Goal: Task Accomplishment & Management: Use online tool/utility

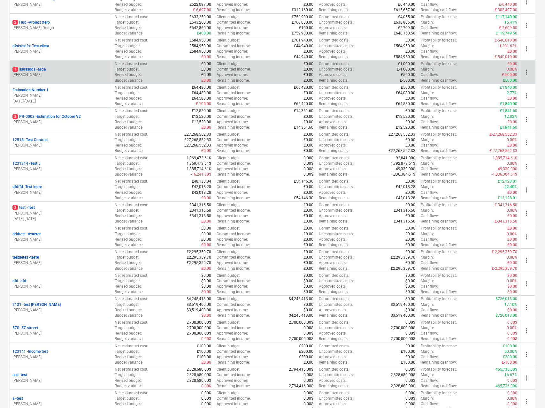
scroll to position [601, 0]
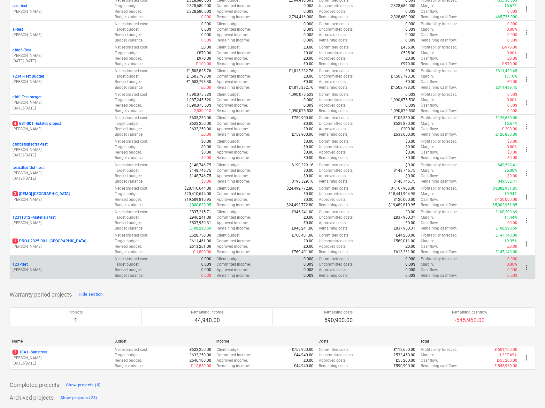
click at [19, 264] on p "123 - test" at bounding box center [19, 264] width 15 height 5
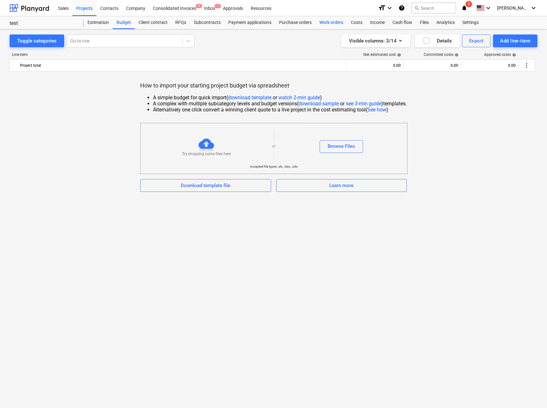
click at [329, 21] on div "Work orders" at bounding box center [332, 22] width 32 height 13
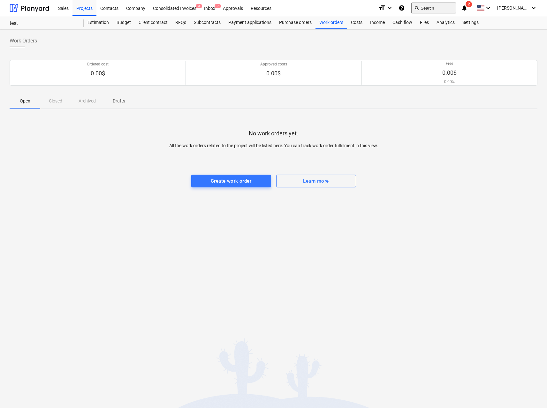
click at [432, 3] on button "search Search" at bounding box center [434, 8] width 45 height 11
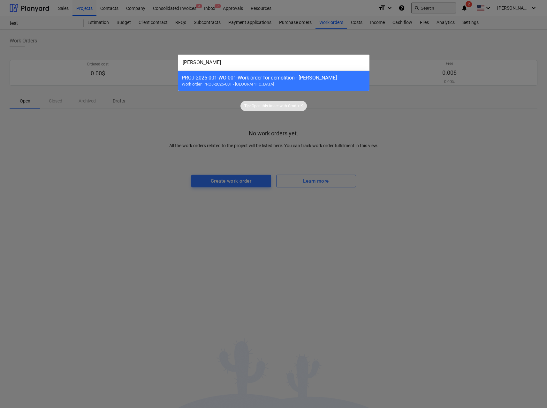
type input "jimm"
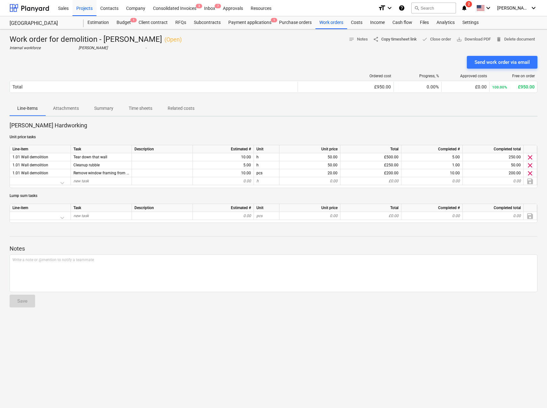
click at [401, 36] on span "share Copy timesheet link" at bounding box center [395, 39] width 44 height 7
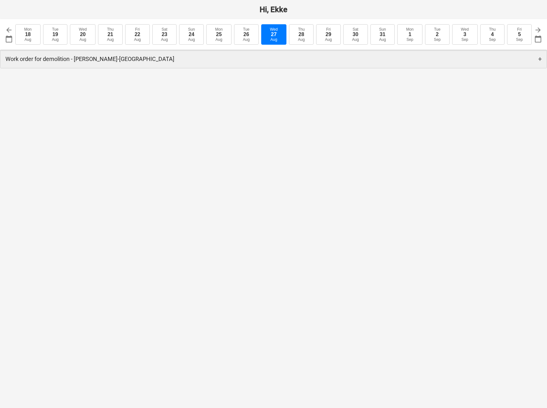
click at [212, 60] on div "Work order for demolition - [PERSON_NAME] - [GEOGRAPHIC_DATA] +" at bounding box center [273, 59] width 547 height 18
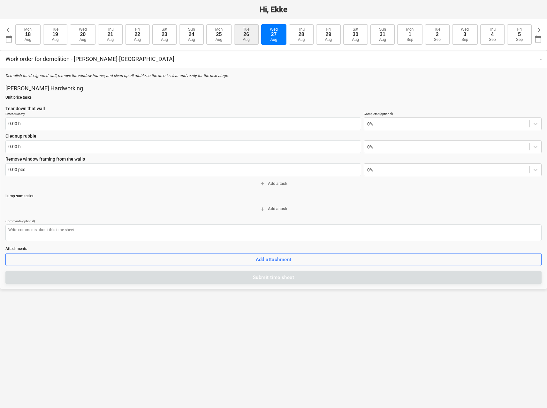
click at [241, 33] on button "Tue 26 Aug" at bounding box center [246, 34] width 25 height 20
type input "2025-08-26"
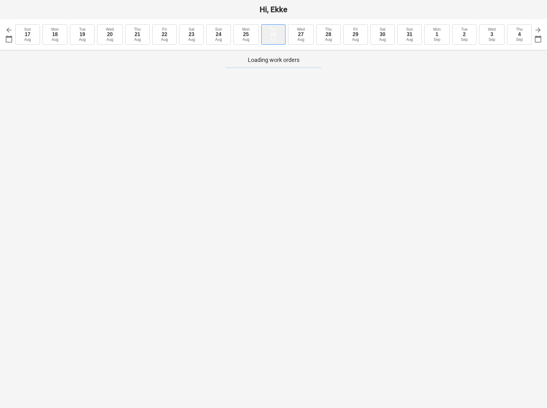
type textarea "x"
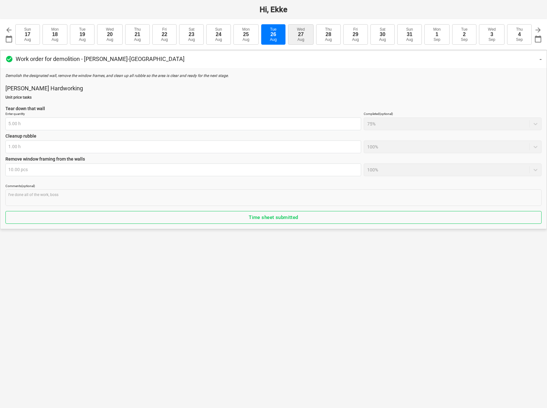
click at [304, 29] on div "Wed" at bounding box center [301, 29] width 8 height 4
type input "2025-08-27"
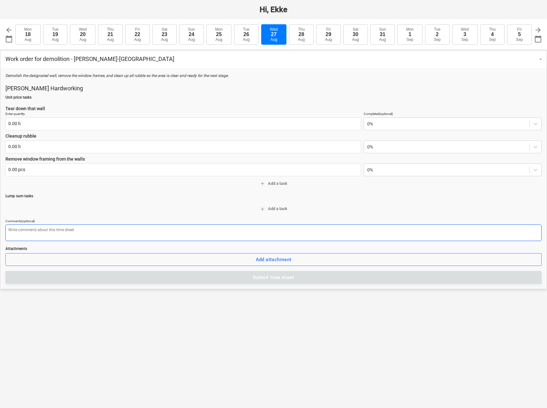
click at [214, 234] on textarea at bounding box center [273, 233] width 537 height 17
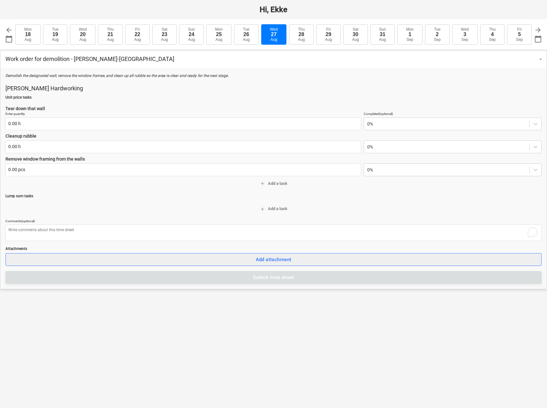
click at [225, 253] on button "Add attachment" at bounding box center [273, 259] width 537 height 13
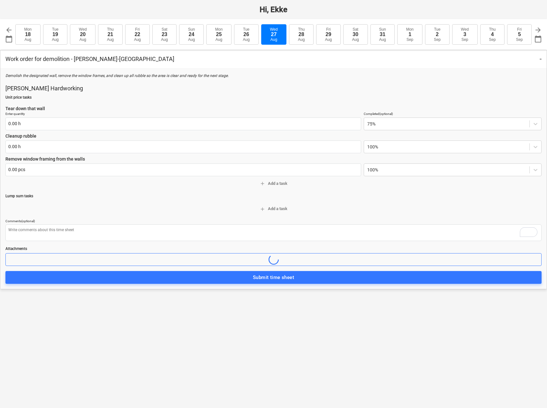
type textarea "x"
click at [236, 246] on p "Attachments" at bounding box center [273, 248] width 537 height 5
click at [232, 319] on div "Hi, Ekke arrow_back calendar_today 2025-08-27 Mon 18 Aug Tue 19 Aug Wed 20 Aug …" at bounding box center [273, 204] width 547 height 408
click at [238, 266] on button "Add attachment" at bounding box center [273, 259] width 537 height 13
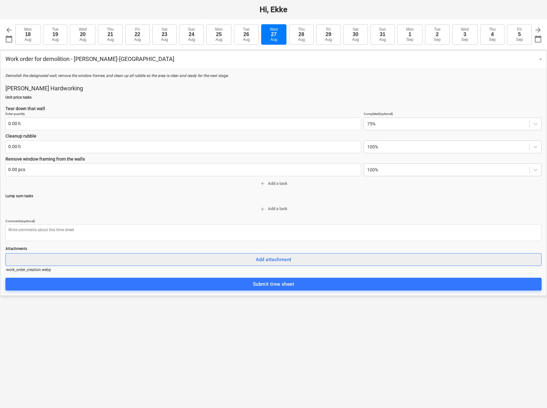
click at [272, 260] on div "Add attachment" at bounding box center [274, 260] width 36 height 8
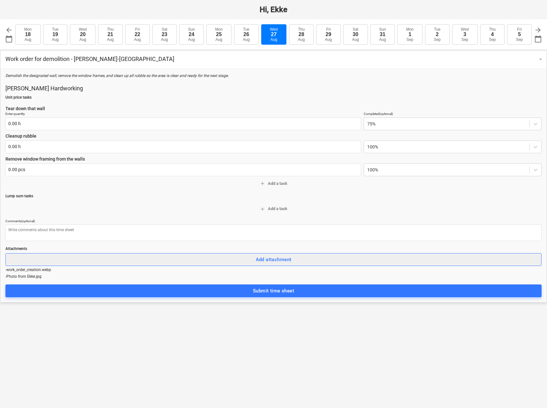
click at [265, 258] on div "Add attachment" at bounding box center [274, 260] width 36 height 8
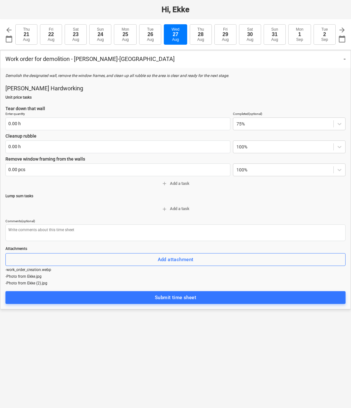
click at [145, 381] on div "Hi, Ekke arrow_back calendar_today [DATE] 21 Aug [DATE] [DATE] [DATE] [DATE] [D…" at bounding box center [175, 204] width 351 height 408
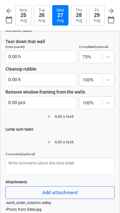
scroll to position [115, 0]
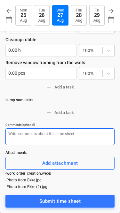
click at [83, 135] on textarea at bounding box center [59, 136] width 109 height 17
click at [92, 135] on textarea "To enrich screen reader interactions, please activate Accessibility in Grammarl…" at bounding box center [59, 136] width 109 height 17
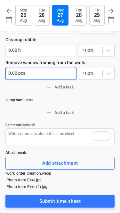
click at [20, 74] on input "0.00 pcs" at bounding box center [40, 73] width 71 height 13
type textarea "x"
type input "10"
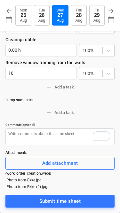
click at [104, 88] on span "add Add a task" at bounding box center [60, 87] width 104 height 7
type textarea "x"
type input "10.00 pcs"
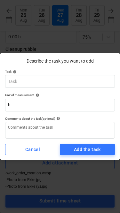
scroll to position [105, 0]
click at [47, 151] on span "Cancel" at bounding box center [32, 150] width 45 height 8
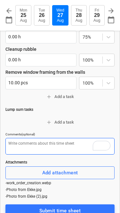
click at [40, 144] on textarea "To enrich screen reader interactions, please activate Accessibility in Grammarl…" at bounding box center [59, 146] width 109 height 17
type textarea "x"
type textarea "W"
type textarea "x"
type textarea "Wnd"
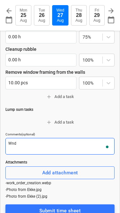
type textarea "x"
type textarea "Wn"
type textarea "x"
type textarea "W"
type textarea "x"
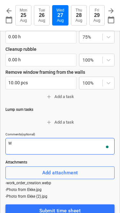
type textarea "Wi"
type textarea "x"
type textarea "Wind"
type textarea "x"
type textarea "Windo"
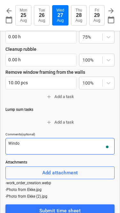
type textarea "x"
type textarea "Window"
type textarea "x"
type textarea "Windows"
type textarea "x"
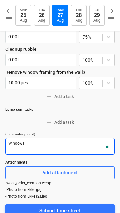
type textarea "Windows"
type textarea "x"
type textarea "Windows w"
type textarea "x"
type textarea "Windows wi"
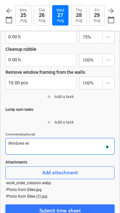
type textarea "x"
type textarea "Windows wil"
type textarea "x"
type textarea "Windows will"
type textarea "x"
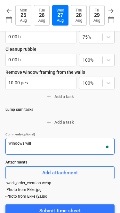
type textarea "Windows will"
type textarea "x"
type textarea "Windows will be"
type textarea "x"
type textarea "Windows will be"
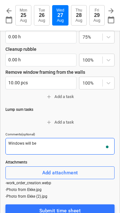
type textarea "x"
type textarea "Windows will"
type textarea "x"
type textarea "Windows"
type textarea "x"
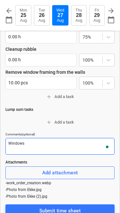
type textarea "Windows a"
type textarea "x"
type textarea "Windows ar"
type textarea "x"
type textarea "Windows are"
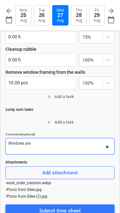
type textarea "x"
type textarea "Windows are"
type textarea "x"
type textarea "Windows are r"
type textarea "x"
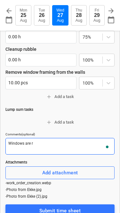
type textarea "Windows are re"
type textarea "x"
type textarea "Windows are rem"
type textarea "x"
type textarea "Windows are remo"
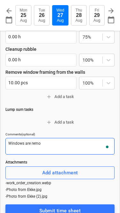
type textarea "x"
type textarea "Windows are remov"
type textarea "x"
type textarea "Windows are remove"
type textarea "x"
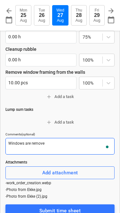
type textarea "Windows are removed"
type textarea "x"
type textarea "Windows are removed"
type textarea "x"
type textarea "Windows are removed a"
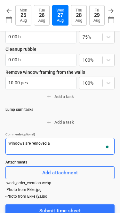
type textarea "x"
type textarea "Windows are removed and"
type textarea "x"
type textarea "Windows are removed and"
type textarea "x"
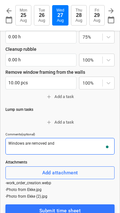
type textarea "Windows are removed and c"
type textarea "x"
type textarea "Windows are removed and cle"
type textarea "x"
type textarea "Windows are removed and clea"
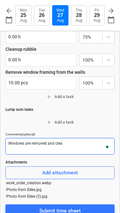
type textarea "x"
type textarea "Windows are removed and clean"
type textarea "x"
type textarea "Windows are removed and cleane"
type textarea "x"
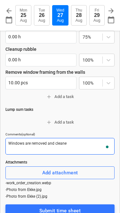
type textarea "Windows are removed and cleaned"
type textarea "x"
type textarea "Windows are removed and cleaned u"
type textarea "x"
type textarea "Windows are removed and cleaned up"
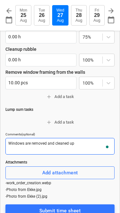
type textarea "x"
type textarea "Windows are removed and cleaned up"
type textarea "x"
type textarea "Windows are removed and cleaned up b"
type textarea "x"
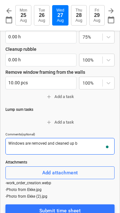
type textarea "Windows are removed and cleaned up by"
type textarea "x"
type textarea "Windows are removed and cleaned up by t"
type textarea "x"
type textarea "Windows are removed and cleaned up by th"
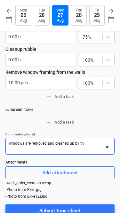
type textarea "x"
type textarea "Windows are removed and cleaned up by t"
type textarea "x"
type textarea "Windows are removed and cleaned up by th"
type textarea "x"
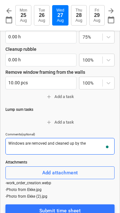
type textarea "Windows are removed and cleaned up by the"
type textarea "x"
type textarea "Windows are removed and cleaned up by the c"
type textarea "x"
type textarea "Windows are removed and cleaned up by the co"
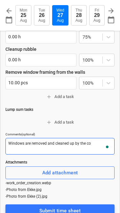
type textarea "x"
type textarea "Windows are removed and cleaned up by the con"
type textarea "x"
type textarea "Windows are removed and cleaned up by the cont"
type textarea "x"
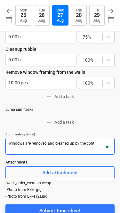
type textarea "Windows are removed and cleaned up by the conta"
type textarea "x"
type textarea "Windows are removed and cleaned up by the contai"
type textarea "x"
type textarea "Windows are removed and cleaned up by the contain"
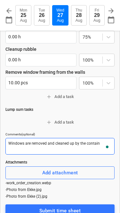
type textarea "x"
type textarea "Windows are removed and cleaned up by the containe"
type textarea "x"
type textarea "Windows are removed and cleaned up by the container"
type textarea "x"
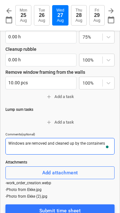
scroll to position [115, 0]
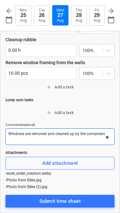
type textarea "Windows are removed and cleaned up by the containers"
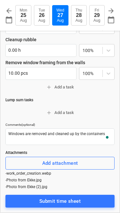
click at [119, 118] on div "Demolish the designated wall, remove the window frames, and clean up all rubble…" at bounding box center [59, 87] width 119 height 252
type textarea "x"
